Goal: Task Accomplishment & Management: Manage account settings

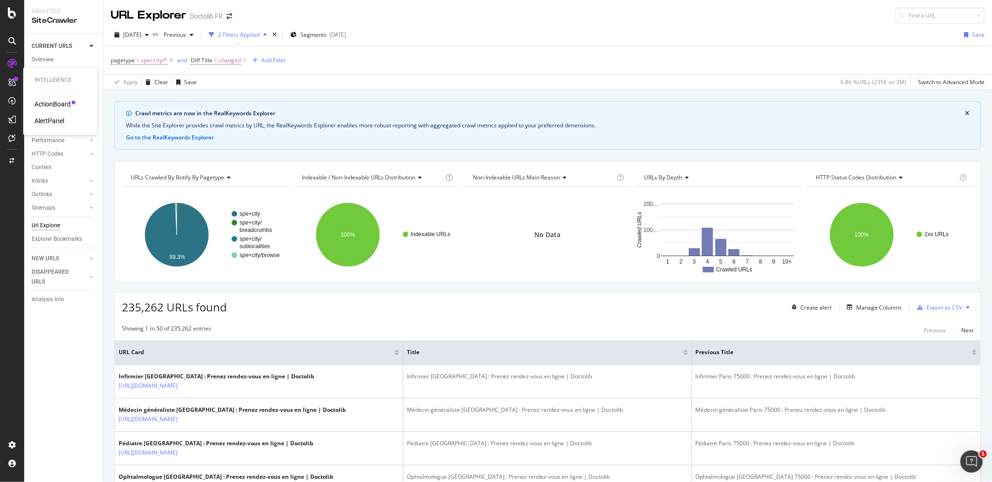
click at [56, 122] on div "AlertPanel" at bounding box center [49, 121] width 30 height 9
click at [819, 309] on div "Create alert" at bounding box center [815, 308] width 31 height 8
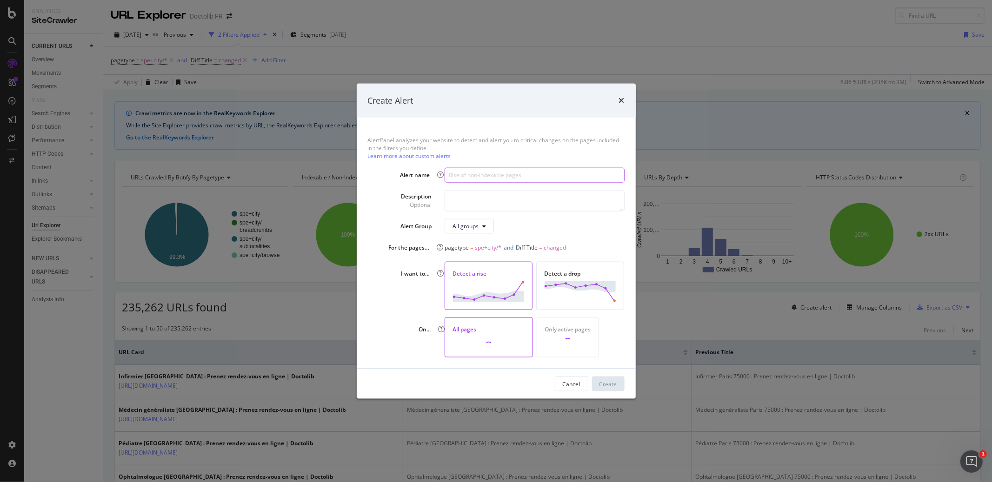
click at [462, 174] on input "modal" at bounding box center [534, 174] width 179 height 15
type input "Rise in SEO Title changes"
click at [490, 194] on textarea "modal" at bounding box center [534, 200] width 179 height 21
click at [604, 384] on div "Create" at bounding box center [608, 384] width 18 height 8
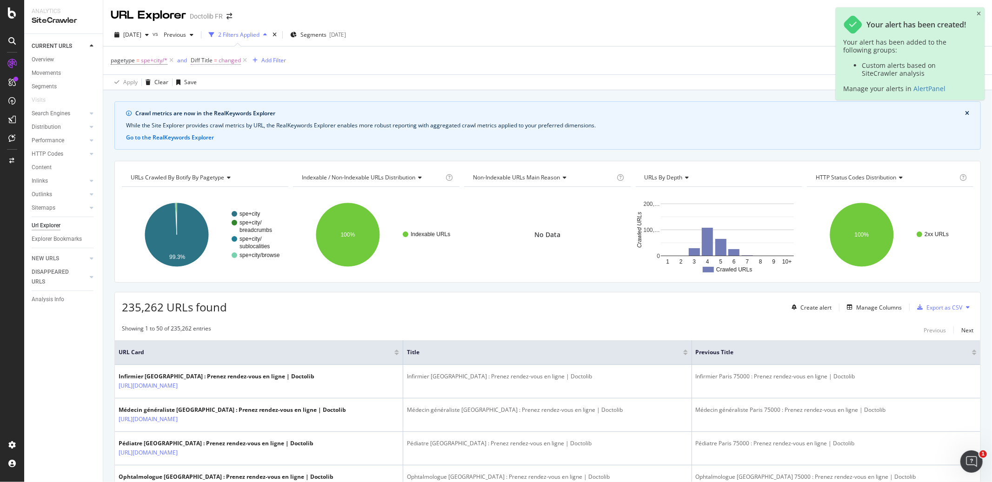
click at [207, 62] on span "Diff Title" at bounding box center [202, 60] width 22 height 8
click at [195, 58] on icon at bounding box center [196, 60] width 3 height 6
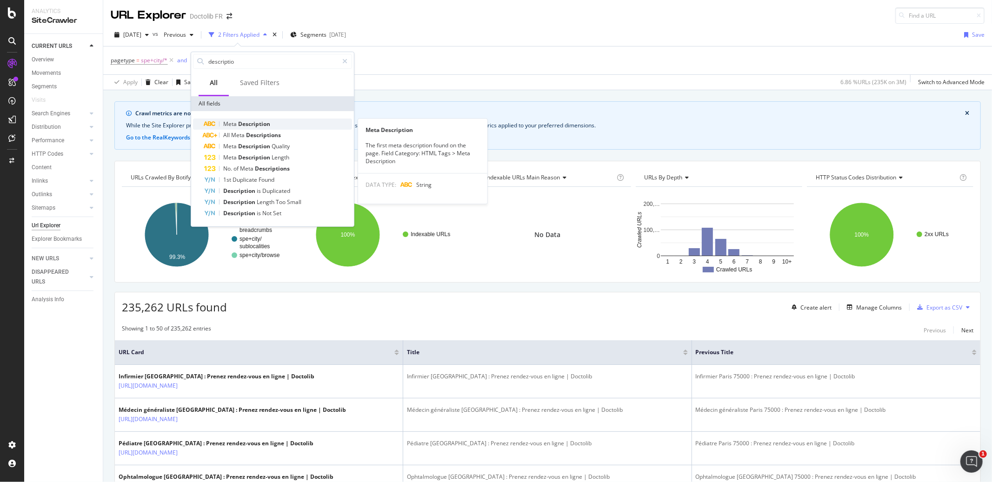
type input "descriptio"
click at [238, 123] on span "Description" at bounding box center [254, 124] width 32 height 8
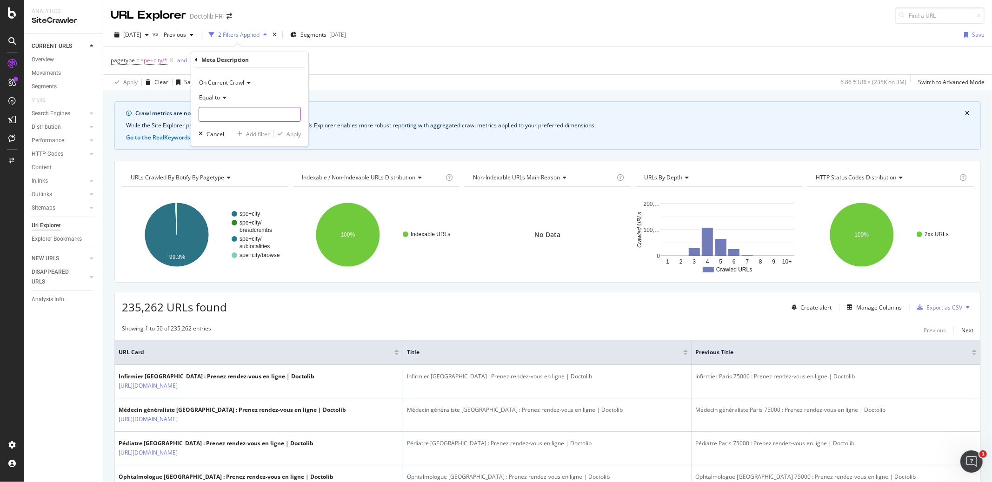
click at [224, 110] on input "text" at bounding box center [249, 114] width 101 height 15
click at [217, 81] on span "On Current Crawl" at bounding box center [221, 83] width 45 height 8
click at [218, 126] on span "Diff Between Crawls" at bounding box center [229, 126] width 53 height 8
click at [224, 116] on input "text" at bounding box center [249, 114] width 101 height 15
click at [227, 146] on span "changed" at bounding box center [235, 147] width 68 height 8
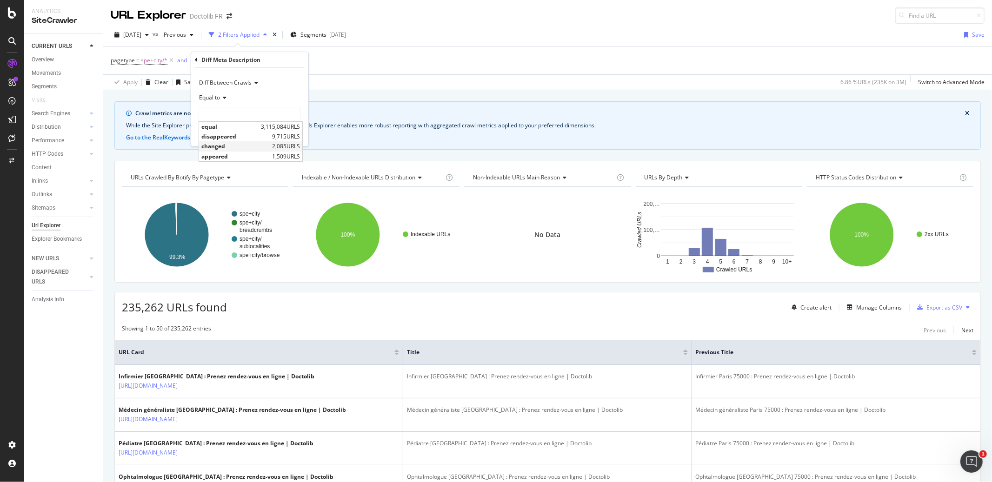
type input "changed"
click at [294, 135] on div "Apply" at bounding box center [293, 134] width 14 height 8
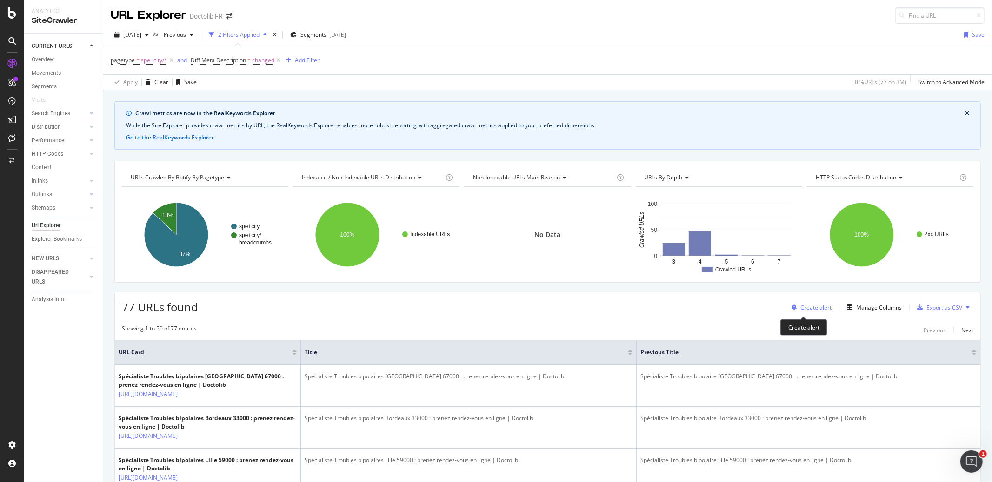
click at [806, 311] on div "Create alert" at bounding box center [815, 308] width 31 height 8
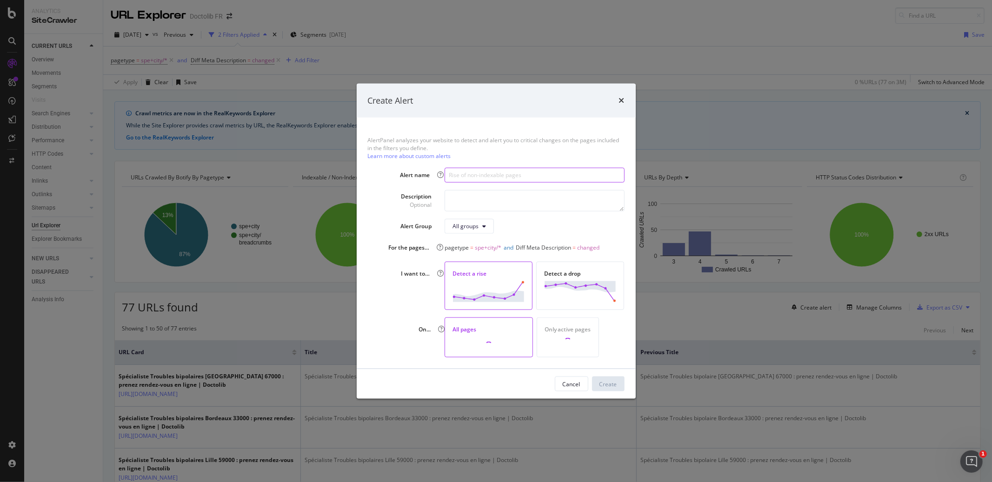
click at [462, 173] on input "modal" at bounding box center [534, 174] width 179 height 15
type input "Rise in SEO Meta Description change"
click at [616, 382] on div "Create" at bounding box center [608, 384] width 18 height 8
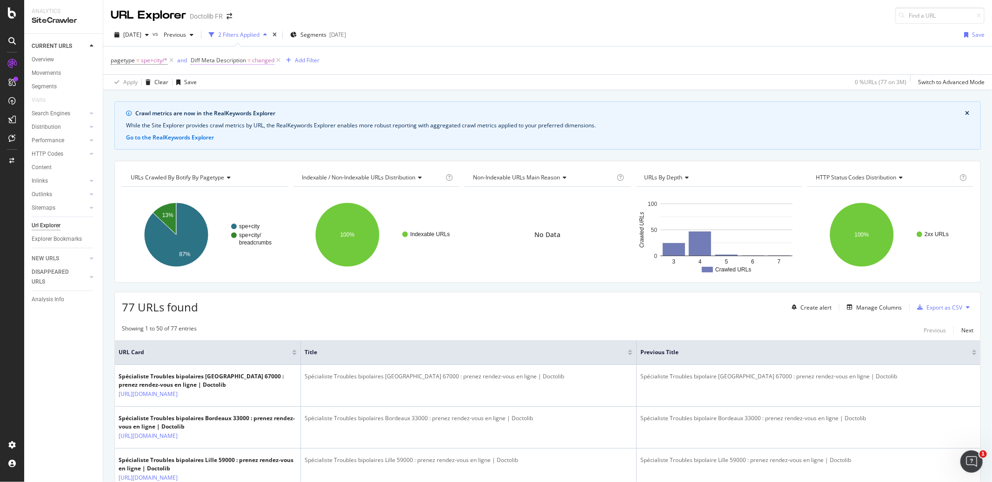
click at [216, 63] on span "Diff Meta Description" at bounding box center [218, 60] width 55 height 8
click at [197, 63] on div "Diff Meta Description" at bounding box center [250, 60] width 110 height 16
click at [197, 61] on icon at bounding box center [196, 60] width 3 height 6
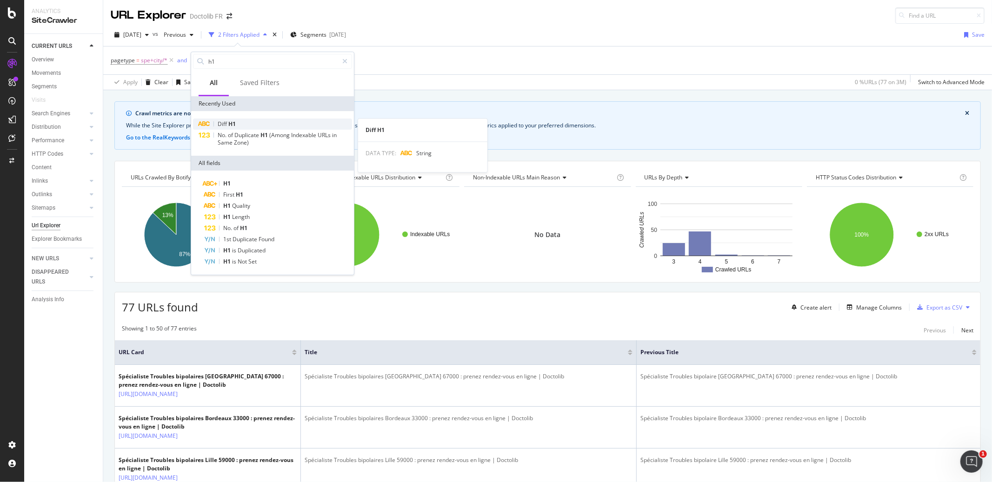
type input "h1"
click at [223, 123] on span "Diff" at bounding box center [223, 124] width 11 height 8
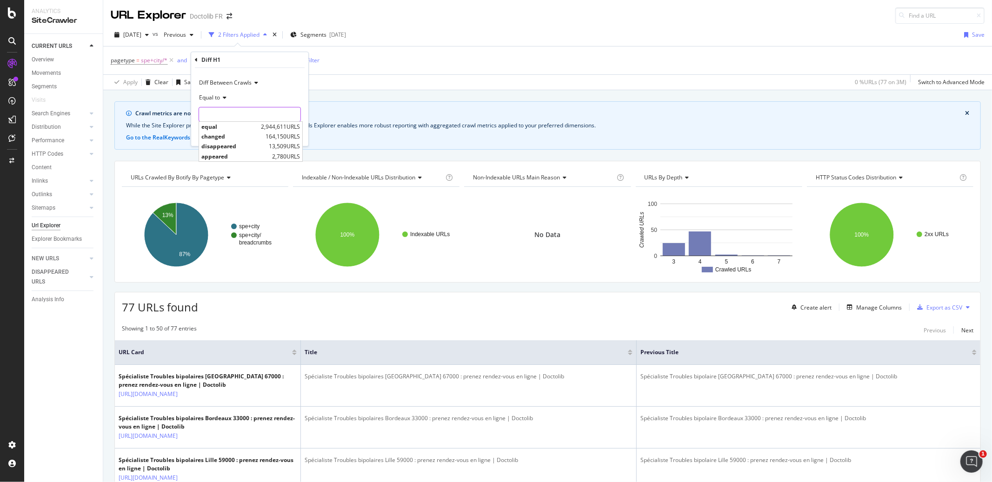
click at [252, 116] on input "text" at bounding box center [249, 114] width 101 height 15
click at [249, 135] on span "changed" at bounding box center [232, 137] width 62 height 8
type input "changed"
click at [294, 136] on div "Apply" at bounding box center [293, 134] width 14 height 8
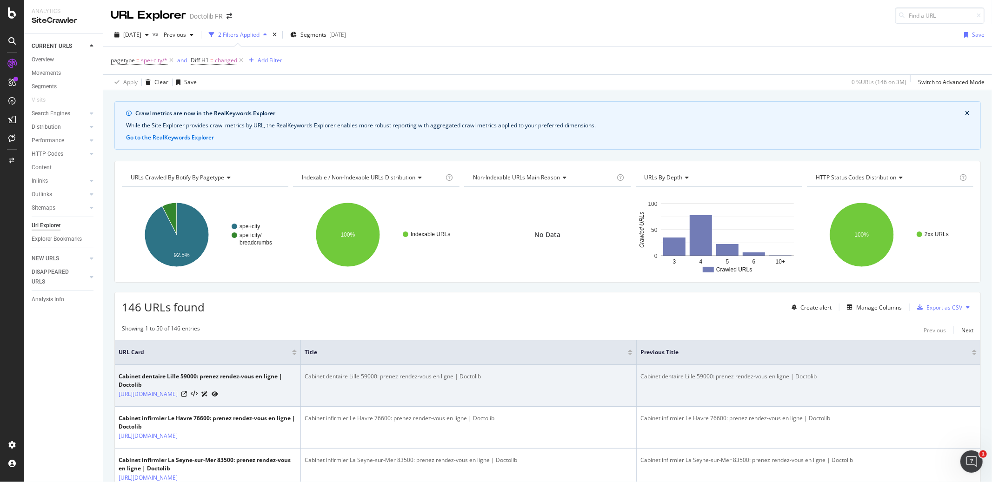
click at [429, 373] on div "Cabinet dentaire Lille 59000: prenez rendez-vous en ligne | Doctolib" at bounding box center [469, 376] width 328 height 8
copy div "Cabinet dentaire Lille 59000: prenez rendez-vous en ligne | Doctolib"
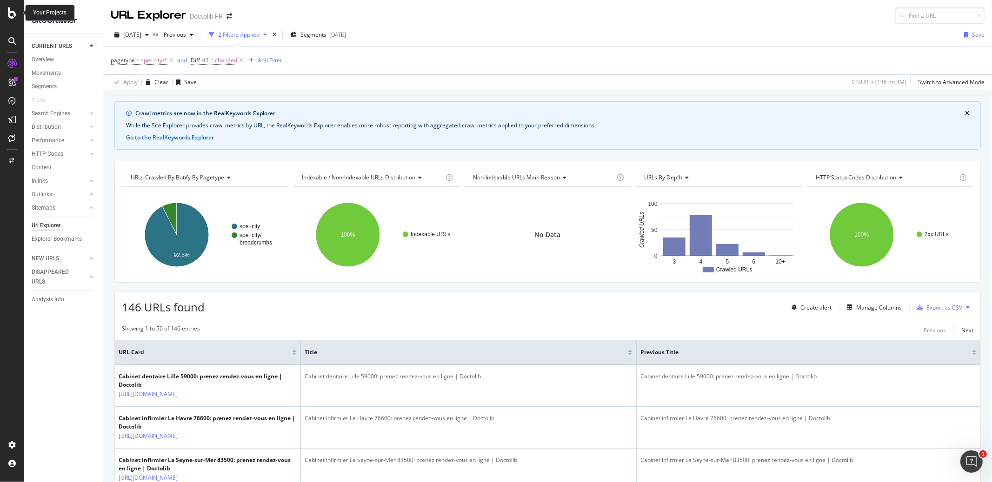
click at [12, 11] on icon at bounding box center [12, 12] width 8 height 11
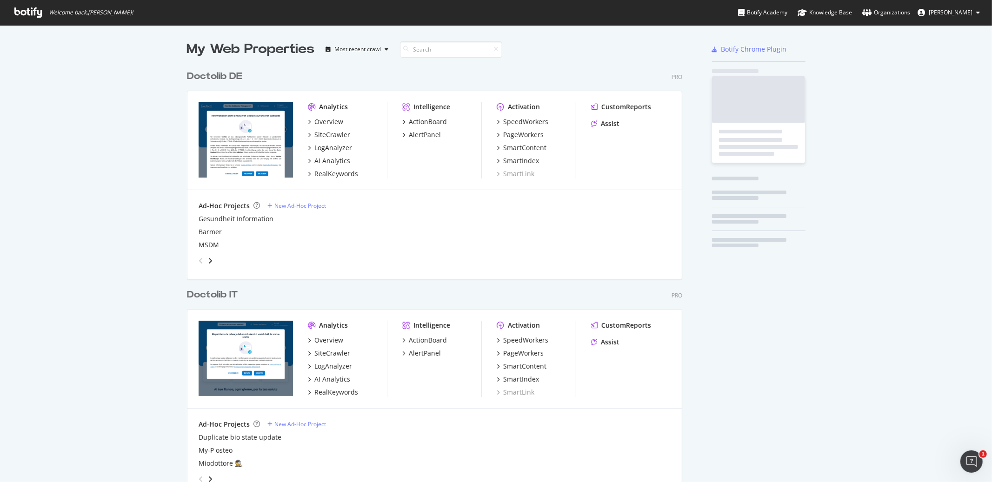
scroll to position [475, 976]
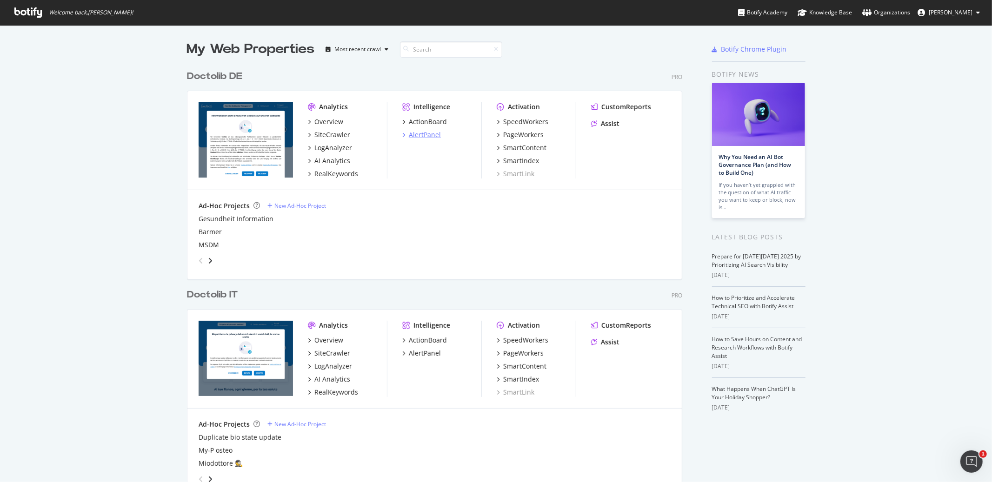
click at [413, 135] on div "AlertPanel" at bounding box center [425, 134] width 32 height 9
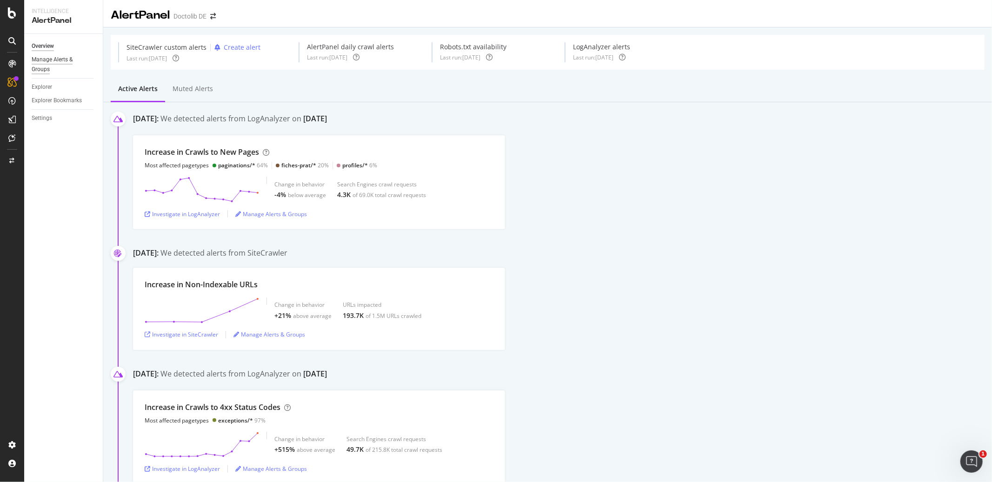
click at [60, 66] on div "Manage Alerts & Groups" at bounding box center [60, 65] width 56 height 20
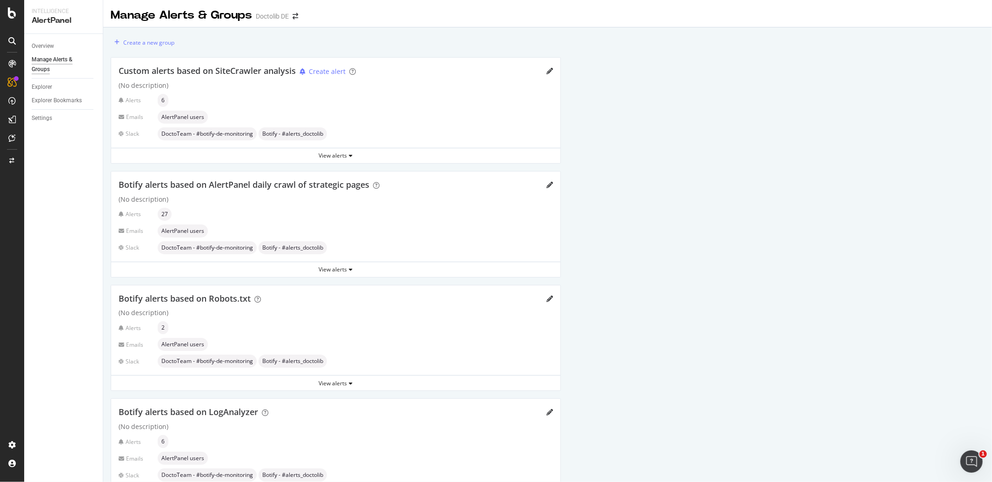
click at [11, 37] on icon at bounding box center [11, 40] width 7 height 7
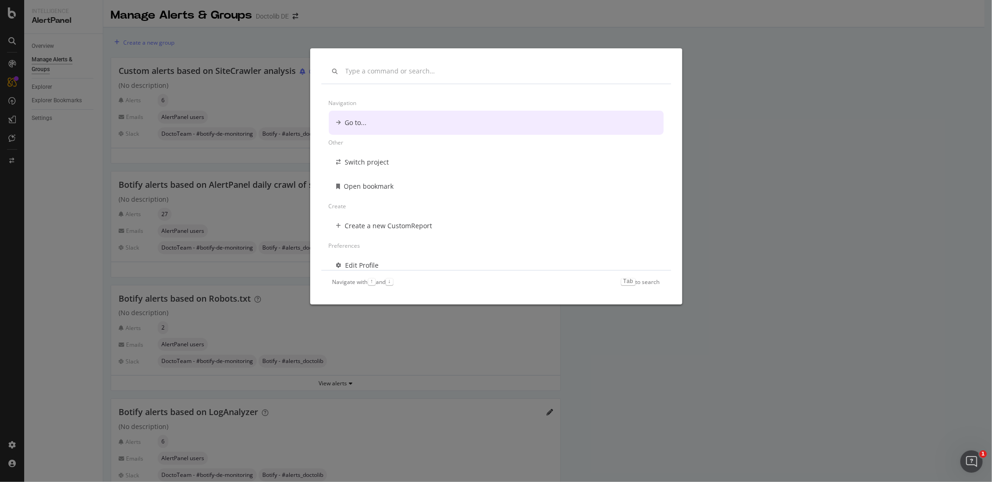
click at [12, 37] on div "Navigation Go to... Other Switch project Open bookmark Create Create a new Cust…" at bounding box center [496, 241] width 992 height 482
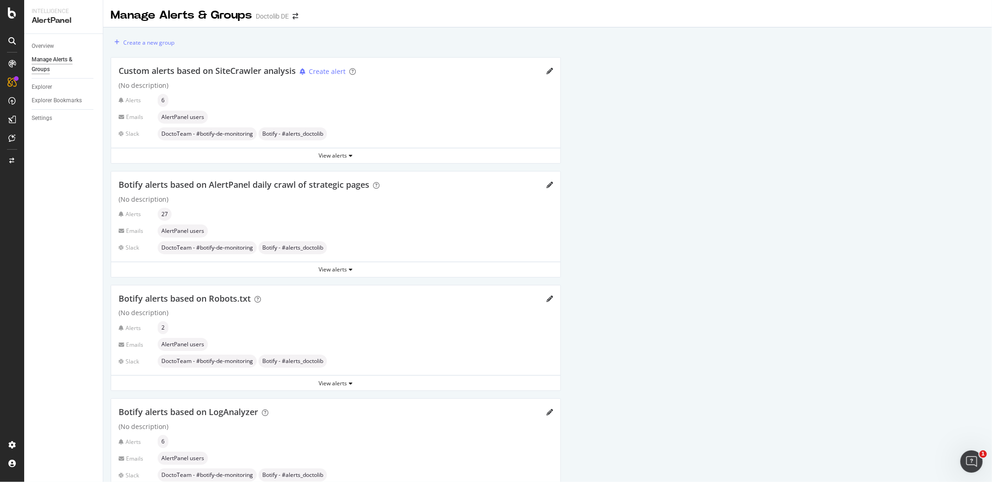
click at [72, 152] on div "Overview Manage Alerts & Groups Explorer Explorer Bookmarks Settings" at bounding box center [63, 258] width 79 height 448
click at [46, 106] on div "SiteCrawler" at bounding box center [50, 102] width 33 height 9
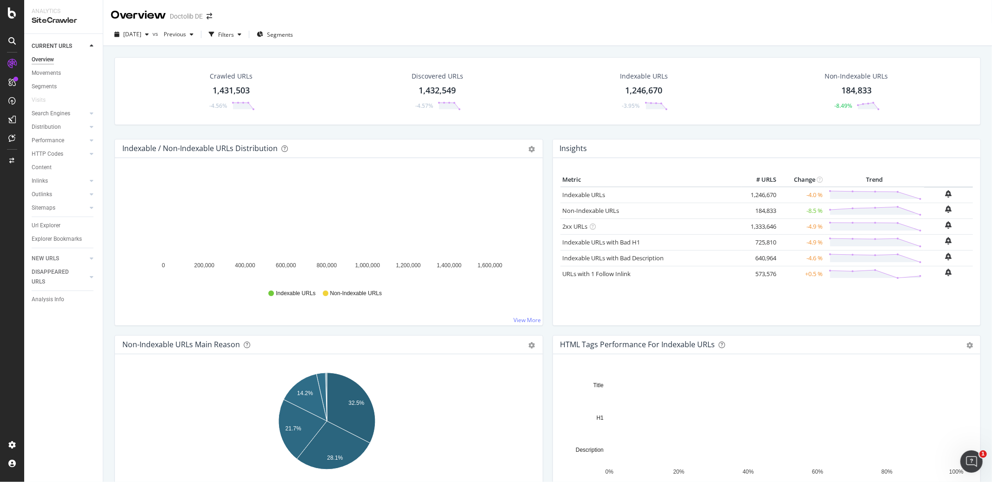
click at [239, 84] on div "Crawled URLs 1,431,503 -4.56%" at bounding box center [231, 91] width 66 height 48
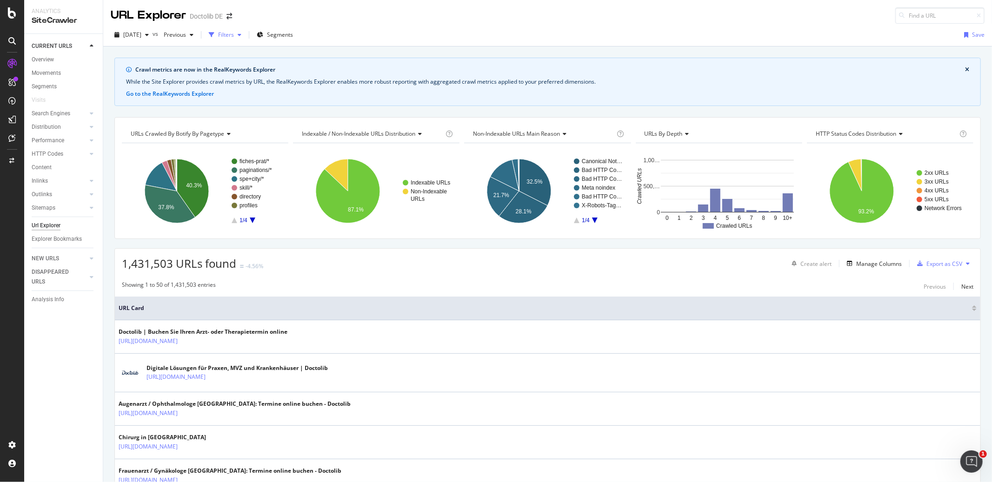
click at [234, 32] on div "Filters" at bounding box center [226, 35] width 16 height 8
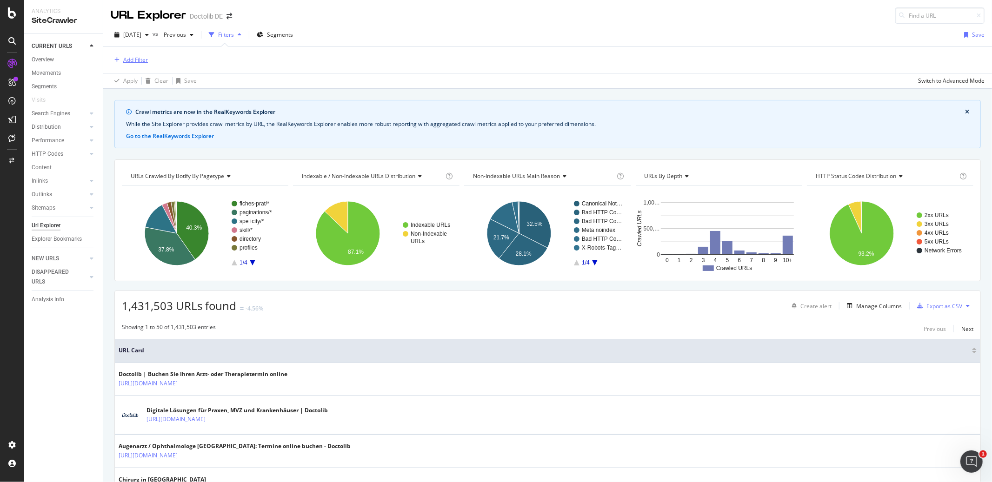
click at [138, 55] on div "Add Filter" at bounding box center [129, 60] width 37 height 10
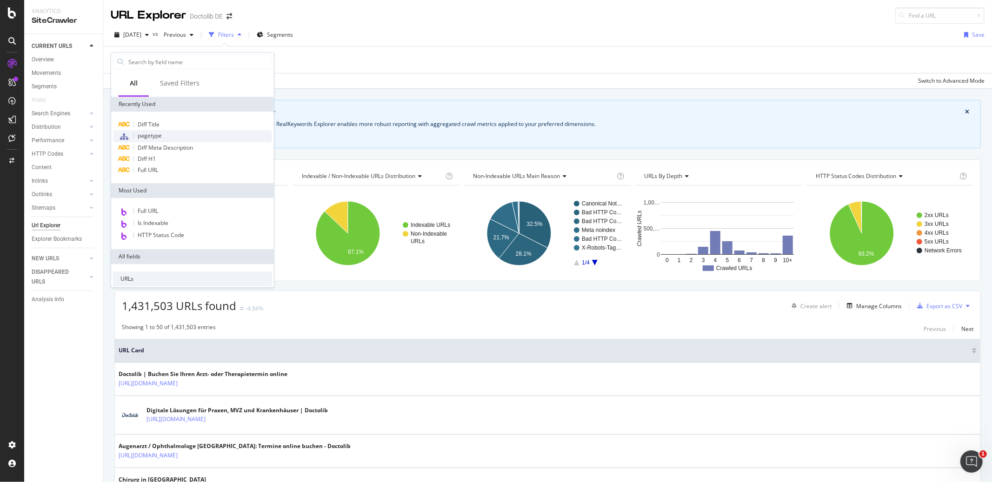
click at [165, 135] on div "pagetype" at bounding box center [192, 136] width 159 height 12
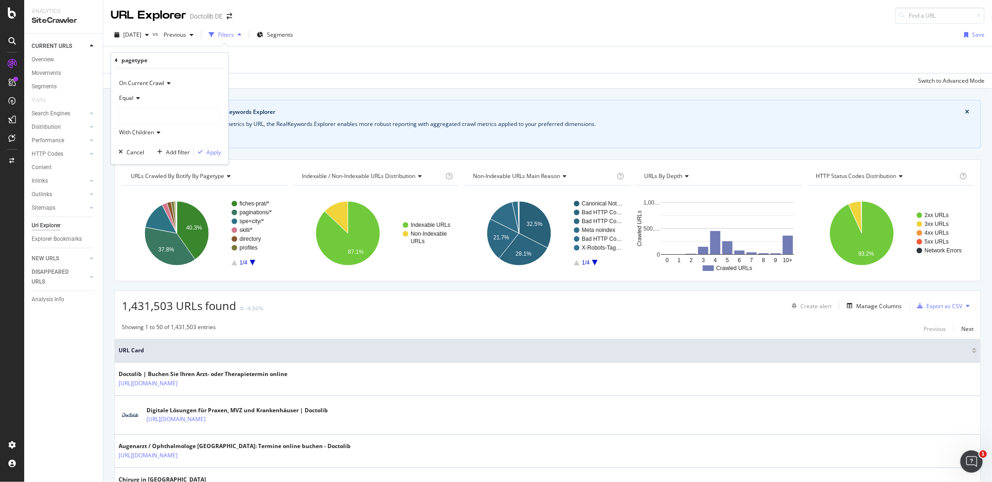
click at [135, 112] on div at bounding box center [169, 115] width 101 height 15
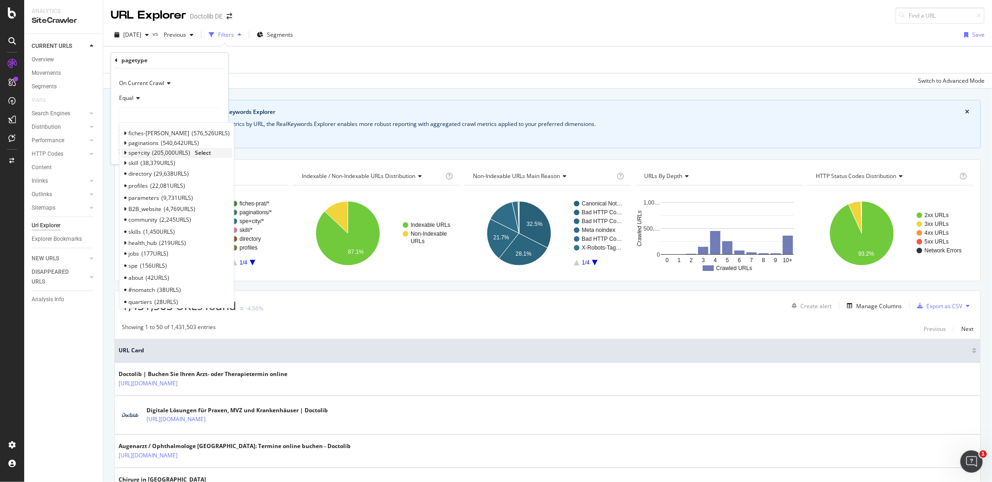
click at [146, 153] on span "spe+city" at bounding box center [138, 153] width 21 height 8
click at [199, 154] on span "Select" at bounding box center [203, 153] width 16 height 8
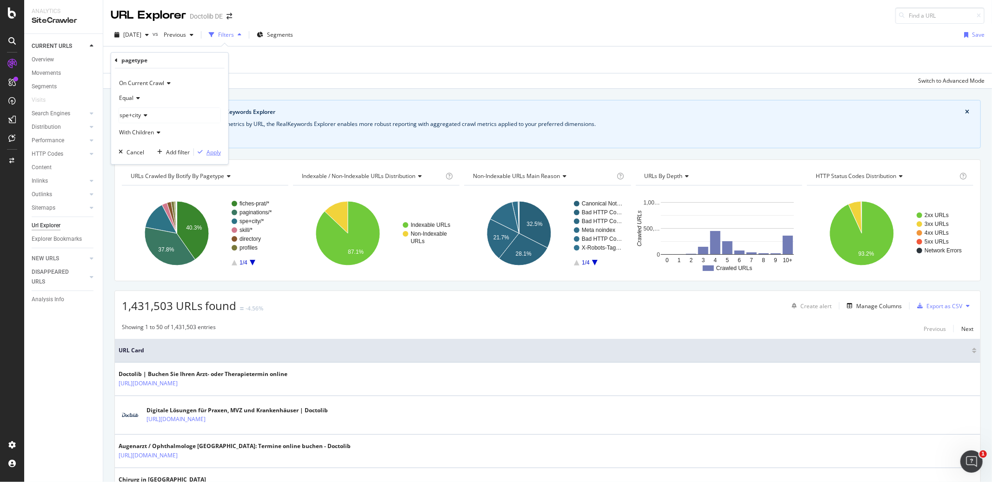
click at [208, 153] on div "Apply" at bounding box center [213, 152] width 14 height 8
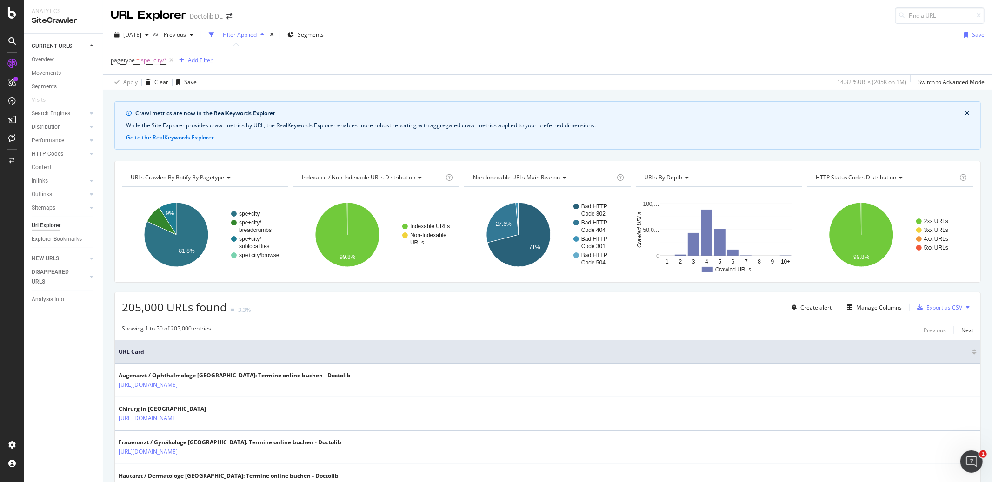
click at [196, 56] on div "Add Filter" at bounding box center [193, 60] width 37 height 10
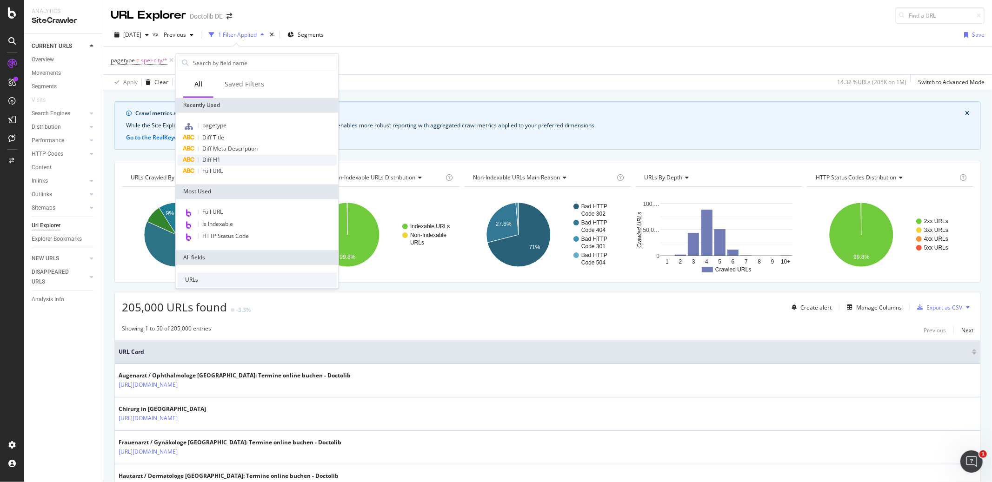
click at [228, 160] on div "Diff H1" at bounding box center [257, 159] width 159 height 11
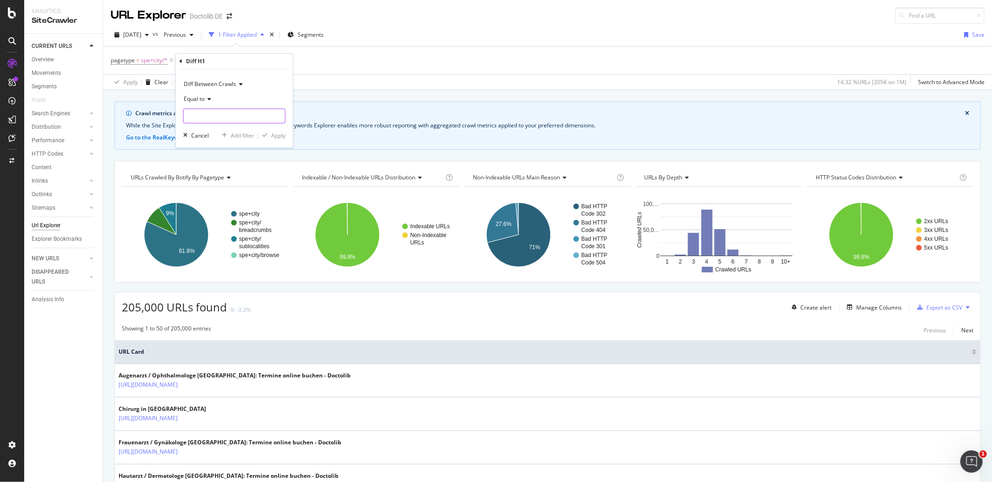
click at [226, 118] on input "text" at bounding box center [234, 116] width 101 height 15
click at [227, 138] on span "changed" at bounding box center [218, 138] width 65 height 8
type input "changed"
click at [279, 136] on div "Apply" at bounding box center [278, 136] width 14 height 8
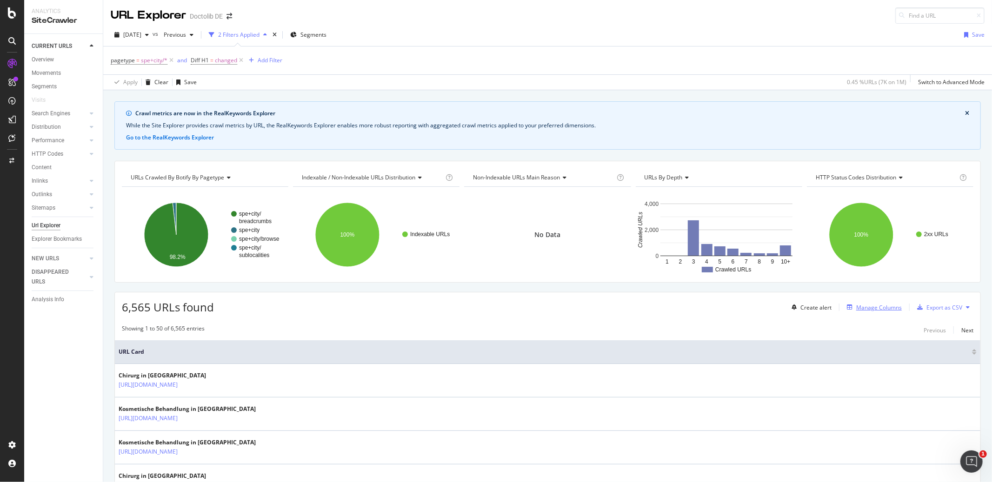
click at [872, 310] on div "Manage Columns" at bounding box center [879, 308] width 46 height 8
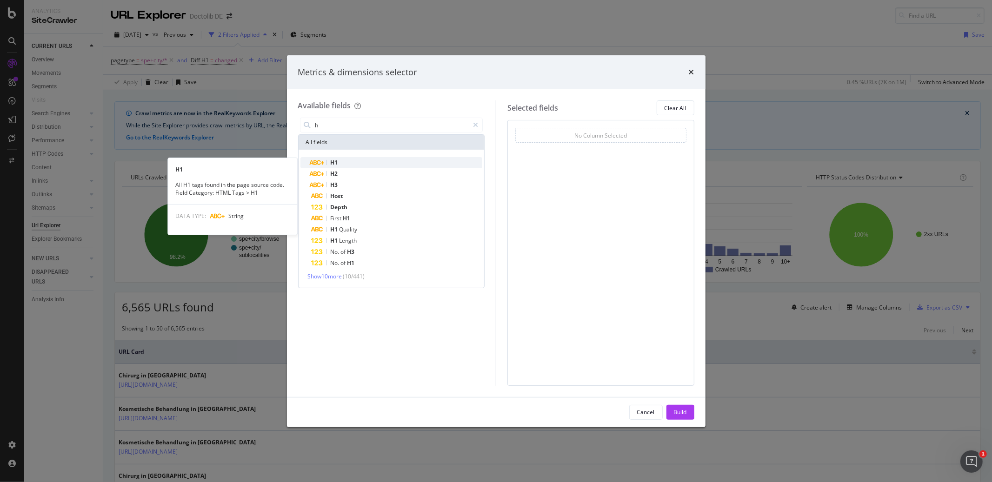
type input "h"
click at [360, 162] on div "H1" at bounding box center [397, 162] width 171 height 11
click at [360, 164] on div "H1" at bounding box center [397, 162] width 171 height 11
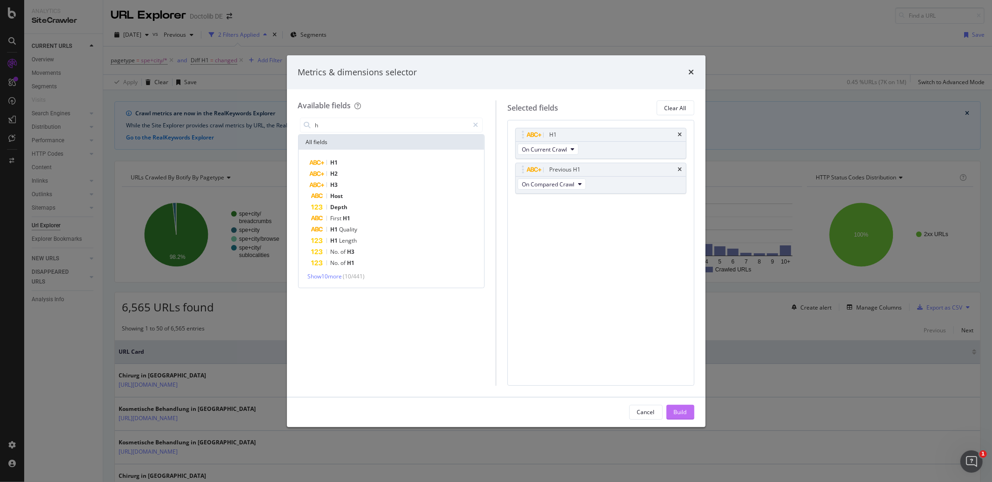
click at [683, 412] on div "Build" at bounding box center [680, 412] width 13 height 8
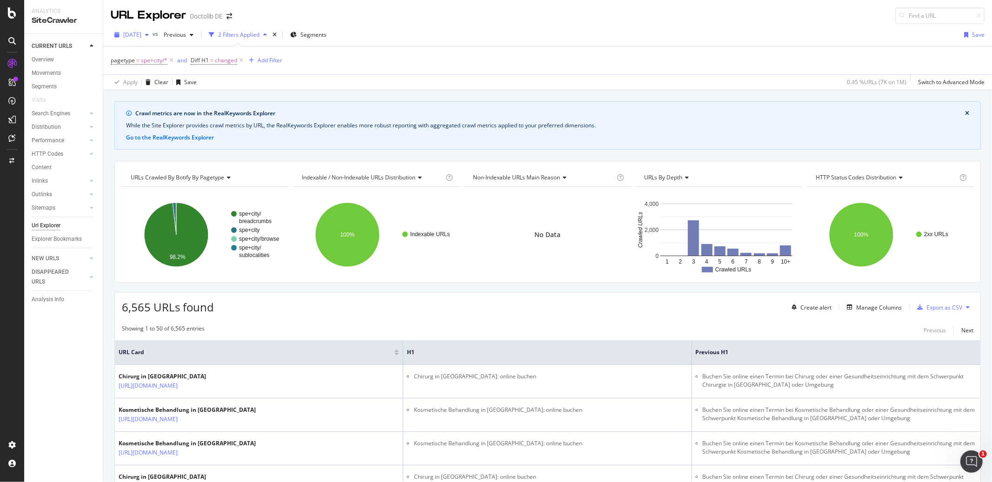
click at [141, 33] on span "[DATE]" at bounding box center [132, 35] width 18 height 8
click at [153, 84] on div "[DATE]" at bounding box center [149, 85] width 50 height 8
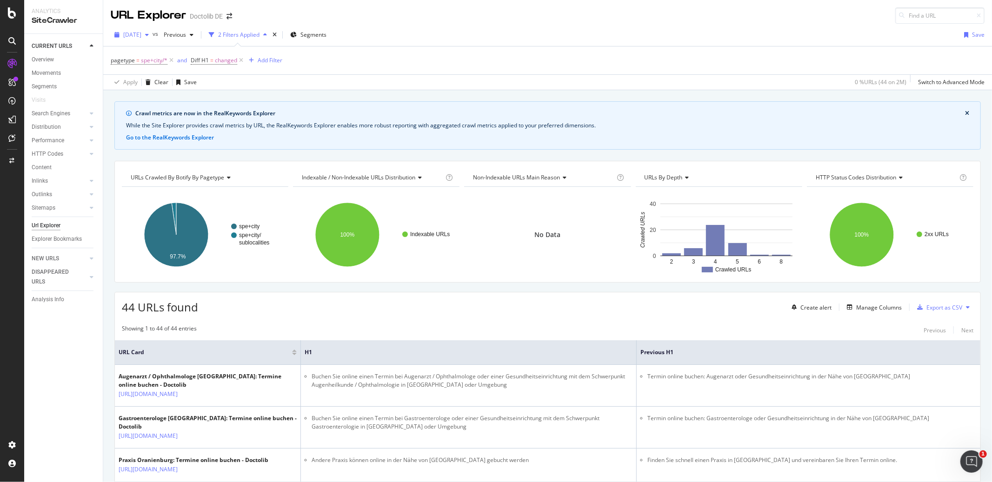
click at [141, 36] on span "[DATE]" at bounding box center [132, 35] width 18 height 8
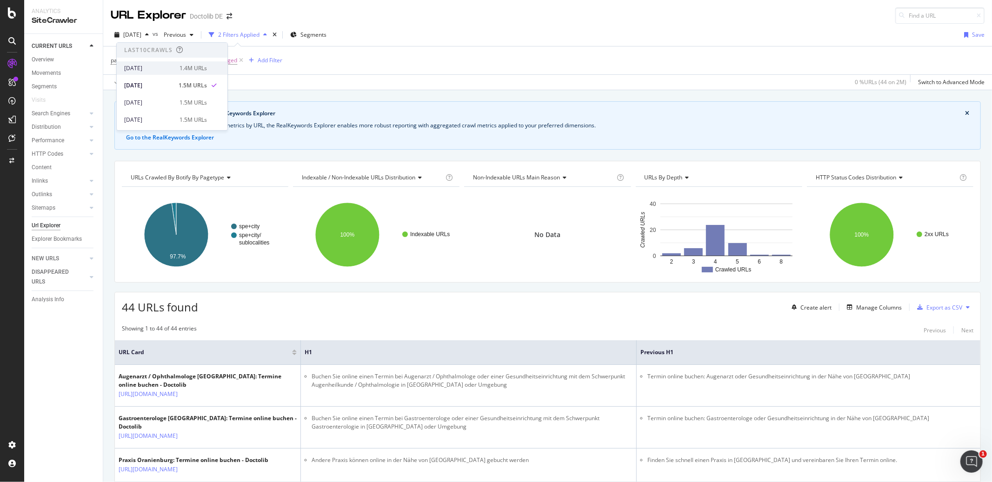
click at [153, 68] on div "[DATE]" at bounding box center [149, 68] width 50 height 8
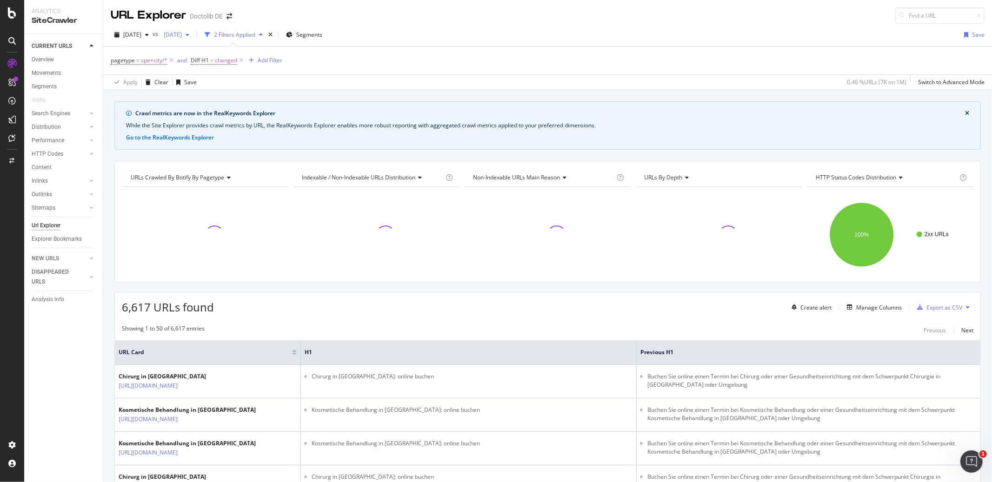
click at [182, 33] on span "[DATE]" at bounding box center [171, 35] width 22 height 8
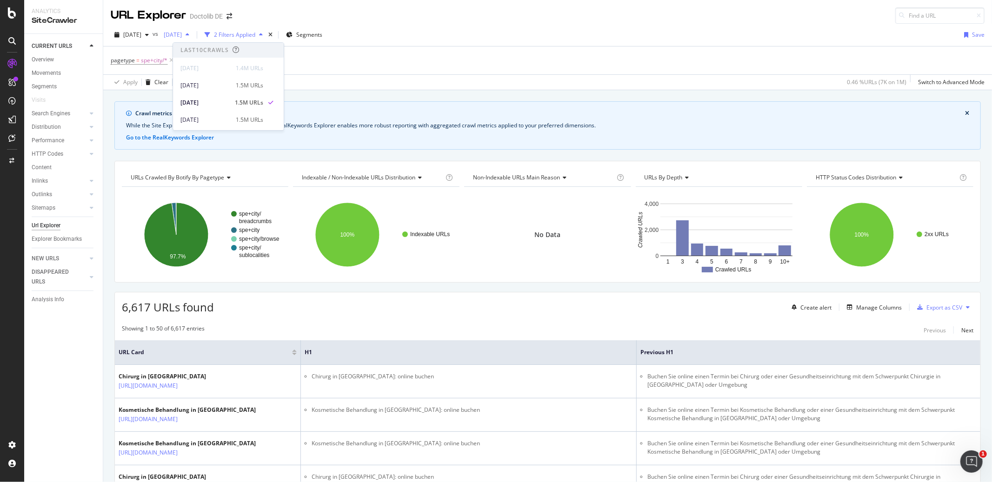
click at [182, 33] on span "[DATE]" at bounding box center [171, 35] width 22 height 8
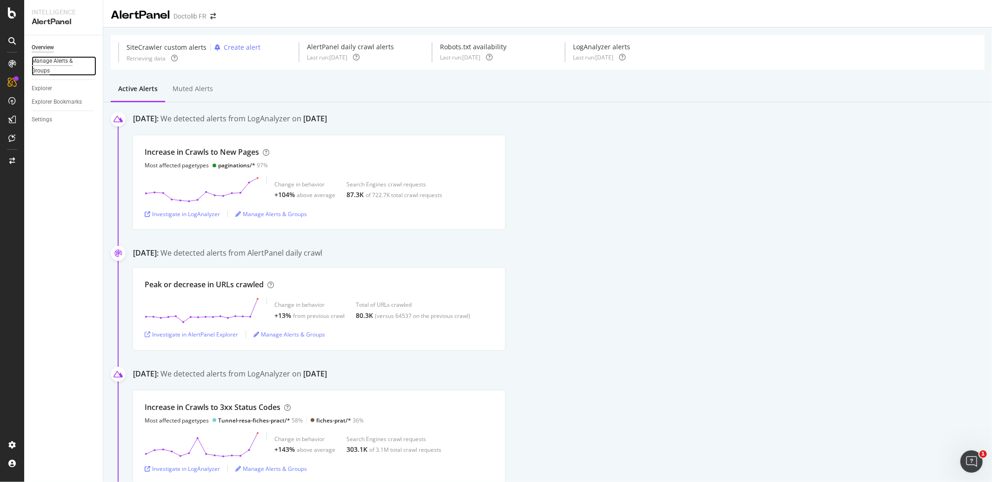
click at [66, 71] on div "Manage Alerts & Groups" at bounding box center [60, 66] width 56 height 20
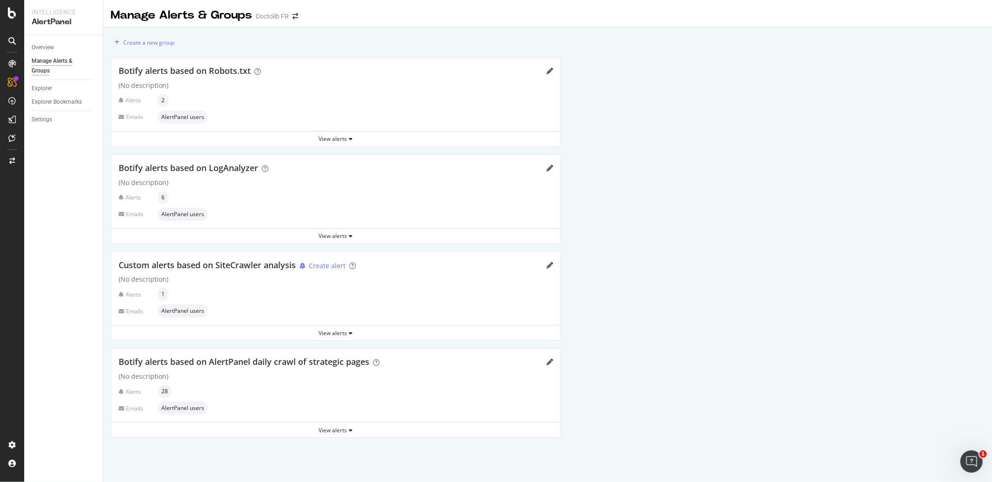
click at [313, 148] on div "Botify alerts based on Robots.txt (No description) Alerts 2 Emails AlertPanel u…" at bounding box center [336, 247] width 450 height 381
click at [329, 143] on div "View alerts" at bounding box center [335, 139] width 449 height 14
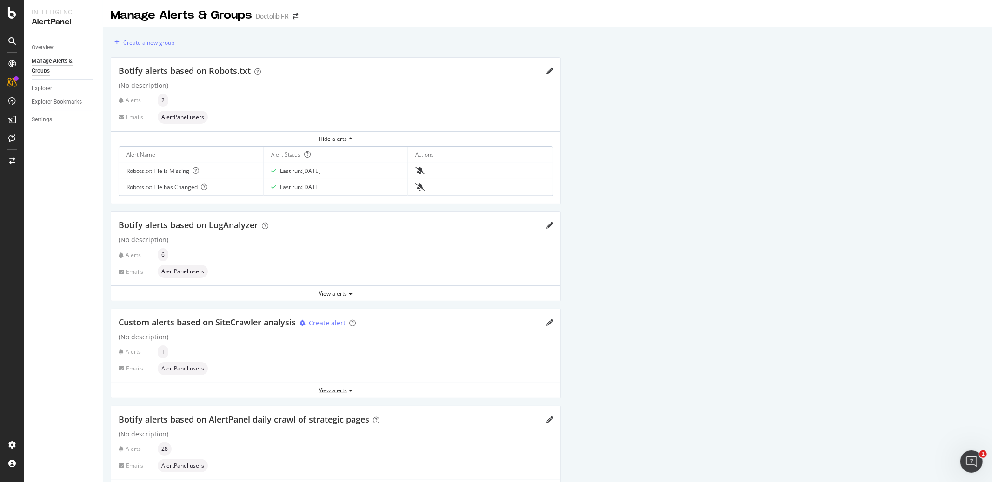
click at [333, 393] on div "View alerts" at bounding box center [335, 390] width 449 height 8
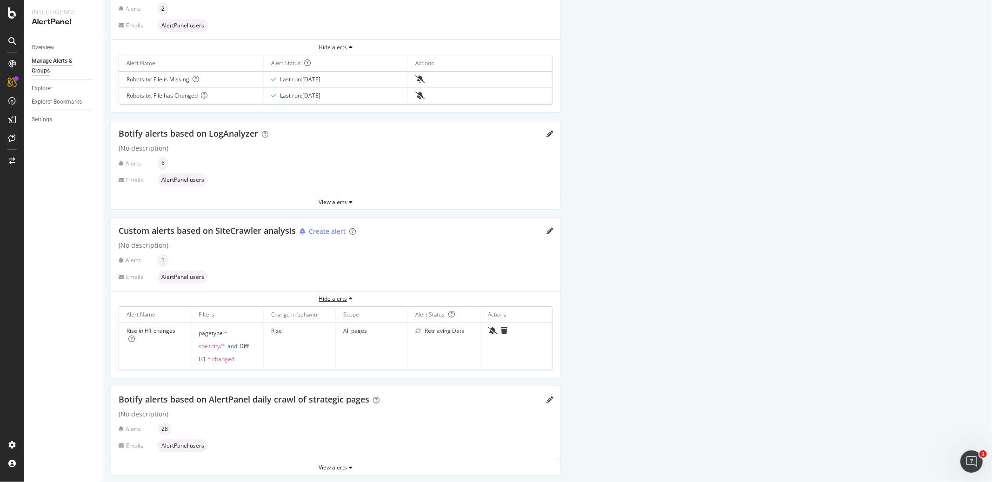
scroll to position [98, 0]
